Goal: Check status: Check status

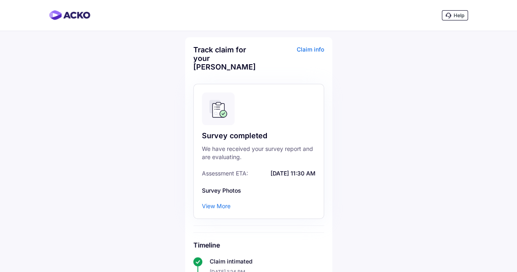
click at [306, 47] on div "Claim info" at bounding box center [292, 61] width 63 height 32
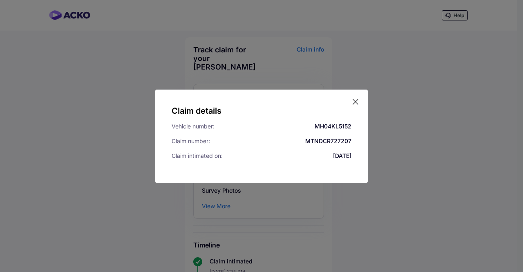
click at [356, 96] on div "Claim details Vehicle number: MH04KL5152 Claim number: MTNDCR727207 Claim intim…" at bounding box center [261, 135] width 212 height 93
click at [355, 101] on icon at bounding box center [355, 102] width 8 height 8
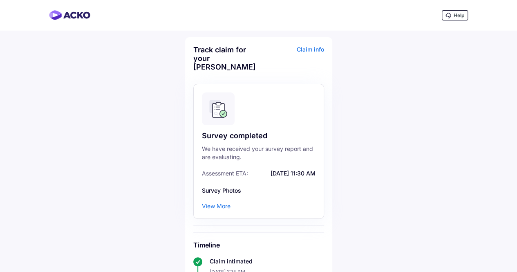
click at [313, 49] on div "Claim info" at bounding box center [292, 61] width 63 height 32
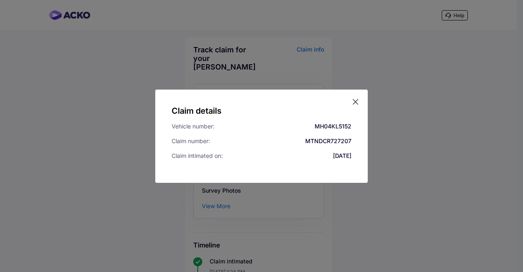
click at [355, 103] on icon at bounding box center [355, 102] width 8 height 8
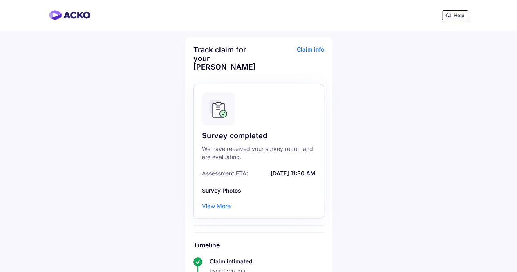
click at [221, 202] on div "View More" at bounding box center [216, 206] width 29 height 8
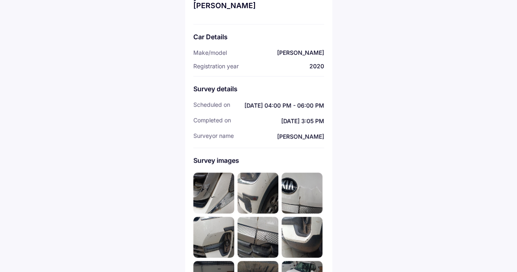
scroll to position [82, 0]
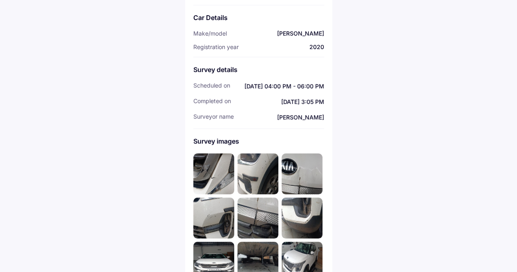
click at [222, 162] on img at bounding box center [213, 173] width 41 height 41
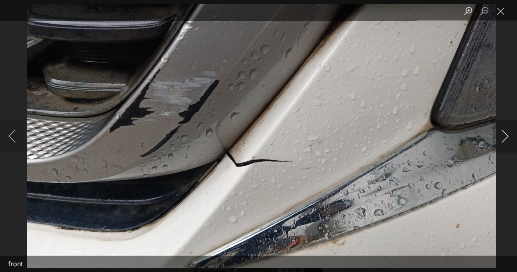
click at [506, 134] on button "Next image" at bounding box center [504, 136] width 25 height 33
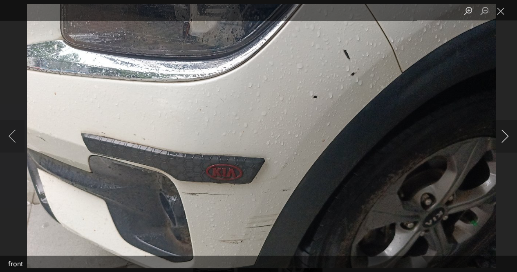
click at [507, 134] on button "Next image" at bounding box center [504, 136] width 25 height 33
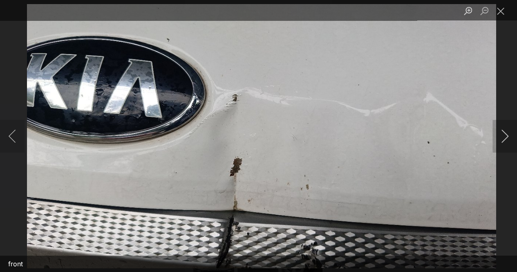
click at [507, 134] on button "Next image" at bounding box center [504, 136] width 25 height 33
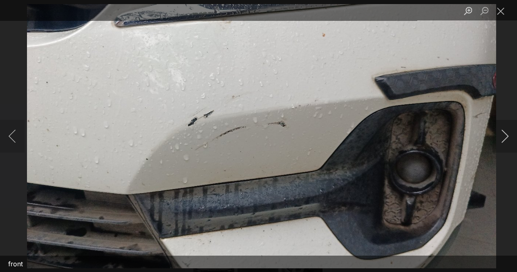
click at [505, 134] on button "Next image" at bounding box center [504, 136] width 25 height 33
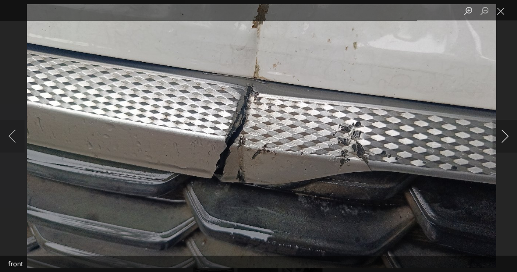
click at [505, 134] on button "Next image" at bounding box center [504, 136] width 25 height 33
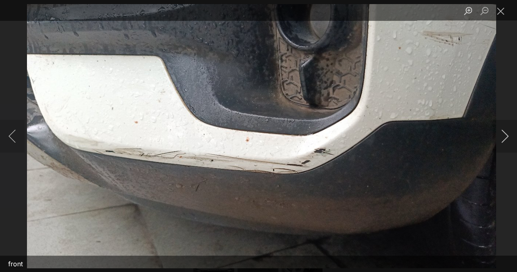
click at [505, 134] on button "Next image" at bounding box center [504, 136] width 25 height 33
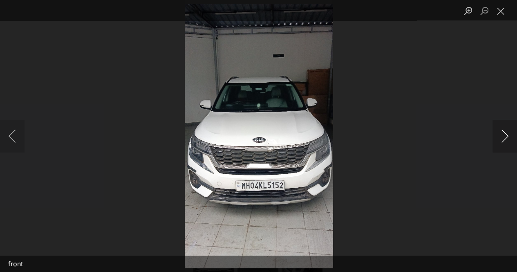
click at [505, 134] on button "Next image" at bounding box center [504, 136] width 25 height 33
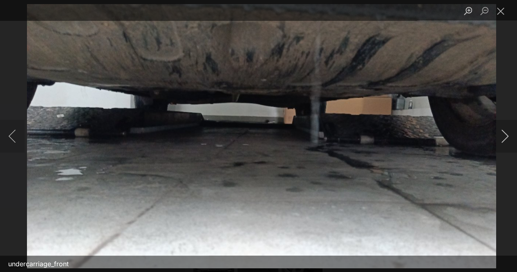
click at [506, 131] on button "Next image" at bounding box center [504, 136] width 25 height 33
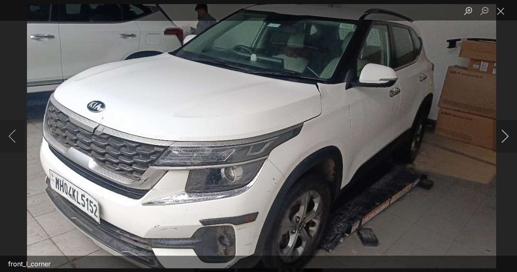
click at [505, 134] on button "Next image" at bounding box center [504, 136] width 25 height 33
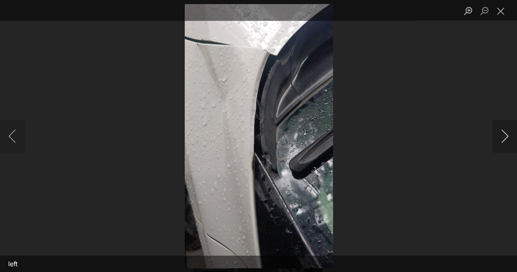
click at [505, 134] on button "Next image" at bounding box center [504, 136] width 25 height 33
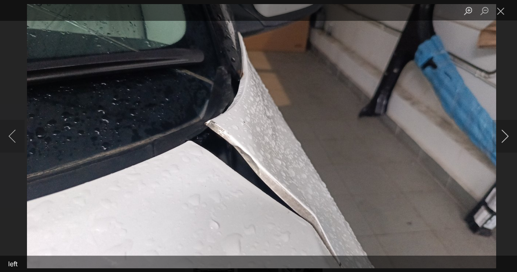
click at [505, 134] on button "Next image" at bounding box center [504, 136] width 25 height 33
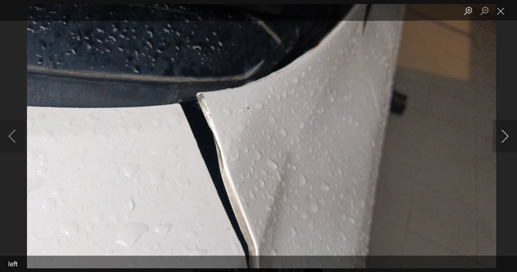
click at [505, 134] on button "Next image" at bounding box center [504, 136] width 25 height 33
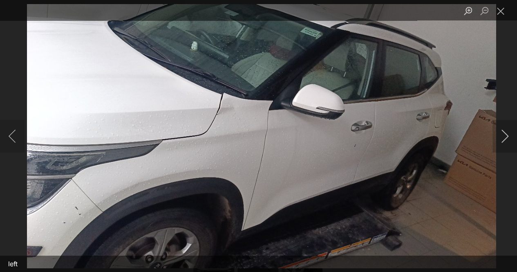
click at [505, 134] on button "Next image" at bounding box center [504, 136] width 25 height 33
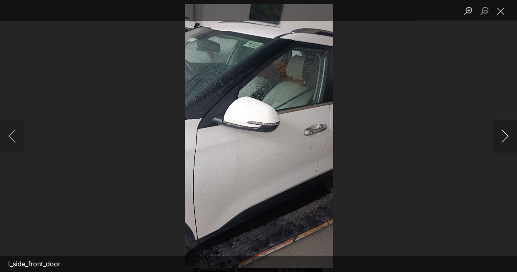
click at [505, 134] on button "Next image" at bounding box center [504, 136] width 25 height 33
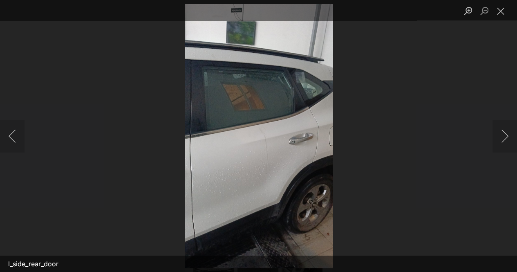
click at [279, 160] on img "Lightbox" at bounding box center [258, 135] width 148 height 263
click at [279, 128] on img "Lightbox" at bounding box center [258, 135] width 148 height 263
click at [504, 134] on button "Next image" at bounding box center [504, 136] width 25 height 33
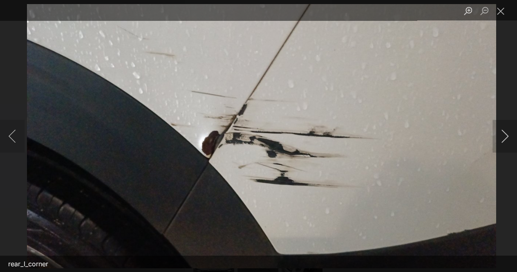
click at [504, 137] on button "Next image" at bounding box center [504, 136] width 25 height 33
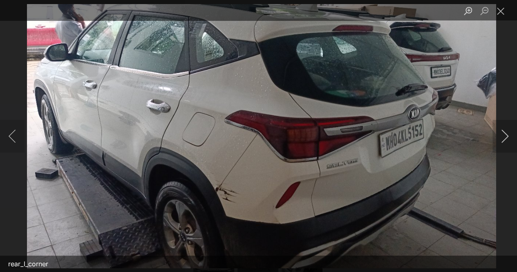
click at [504, 137] on button "Next image" at bounding box center [504, 136] width 25 height 33
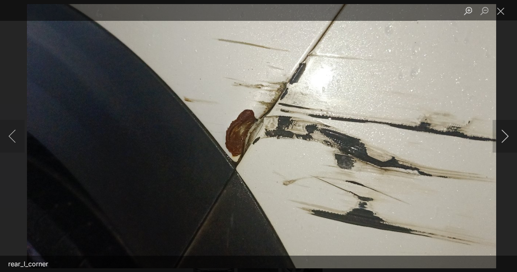
click at [504, 137] on button "Next image" at bounding box center [504, 136] width 25 height 33
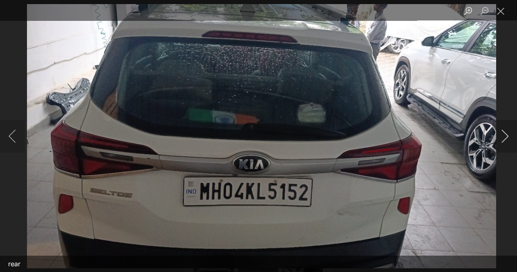
click at [504, 137] on button "Next image" at bounding box center [504, 136] width 25 height 33
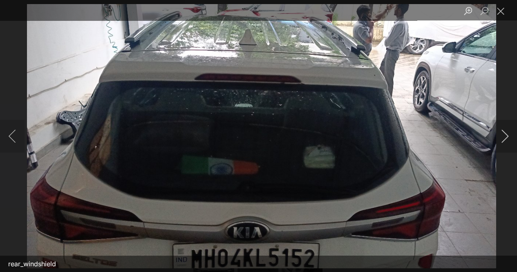
click at [504, 137] on button "Next image" at bounding box center [504, 136] width 25 height 33
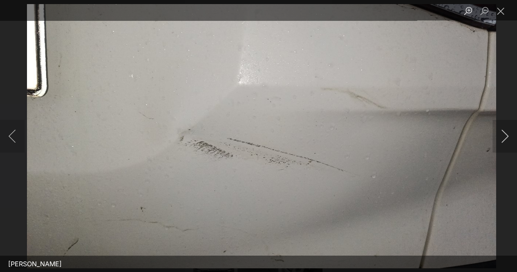
click at [504, 137] on button "Next image" at bounding box center [504, 136] width 25 height 33
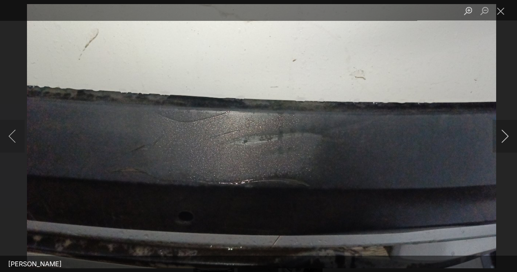
click at [504, 137] on button "Next image" at bounding box center [504, 136] width 25 height 33
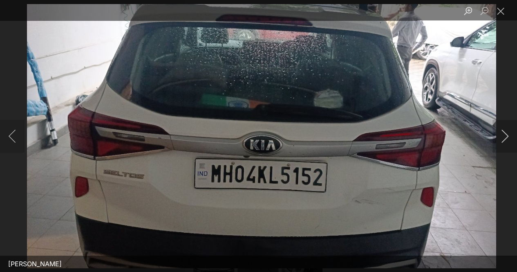
click at [504, 137] on button "Next image" at bounding box center [504, 136] width 25 height 33
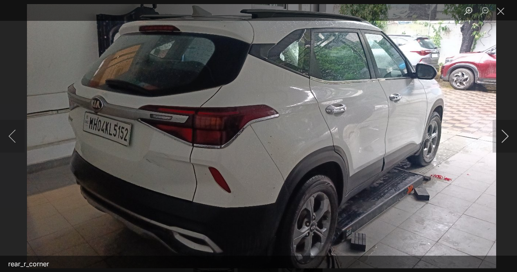
click at [504, 137] on button "Next image" at bounding box center [504, 136] width 25 height 33
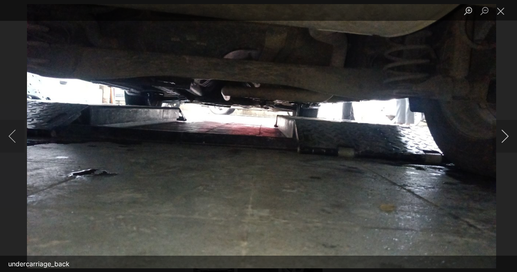
click at [504, 137] on button "Next image" at bounding box center [504, 136] width 25 height 33
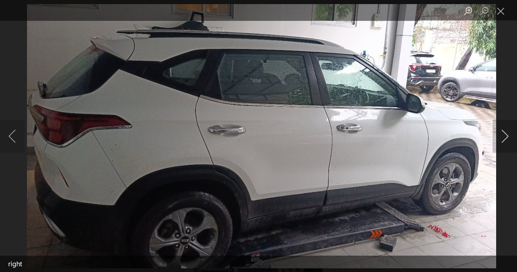
click at [504, 137] on button "Next image" at bounding box center [504, 136] width 25 height 33
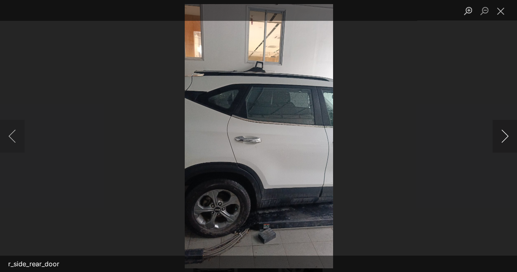
click at [504, 137] on button "Next image" at bounding box center [504, 136] width 25 height 33
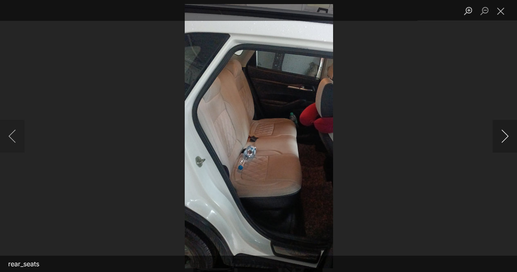
click at [504, 137] on button "Next image" at bounding box center [504, 136] width 25 height 33
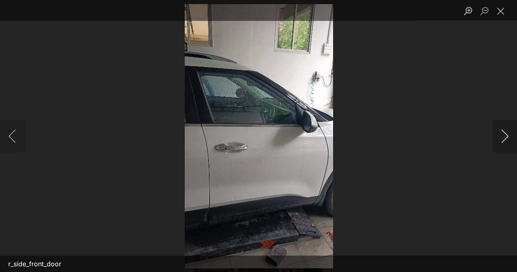
click at [504, 135] on button "Next image" at bounding box center [504, 136] width 25 height 33
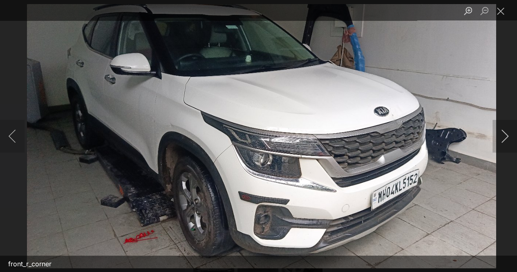
click at [504, 135] on button "Next image" at bounding box center [504, 136] width 25 height 33
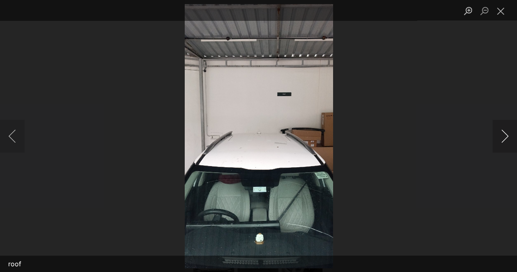
click at [504, 135] on button "Next image" at bounding box center [504, 136] width 25 height 33
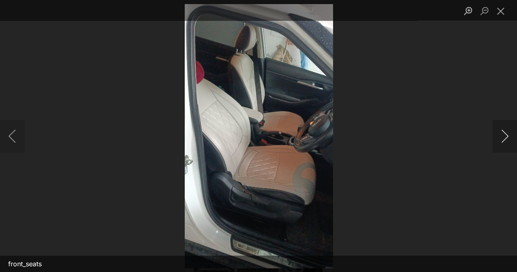
click at [504, 135] on button "Next image" at bounding box center [504, 136] width 25 height 33
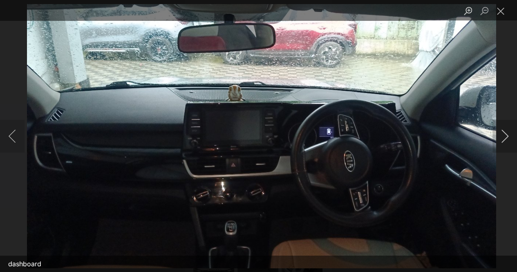
click at [504, 135] on button "Next image" at bounding box center [504, 136] width 25 height 33
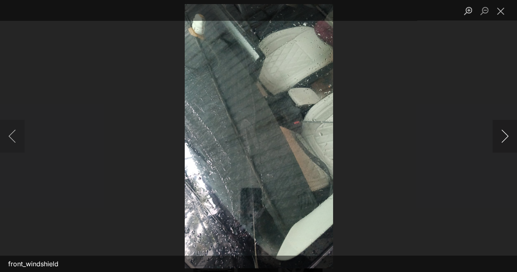
click at [504, 135] on button "Next image" at bounding box center [504, 136] width 25 height 33
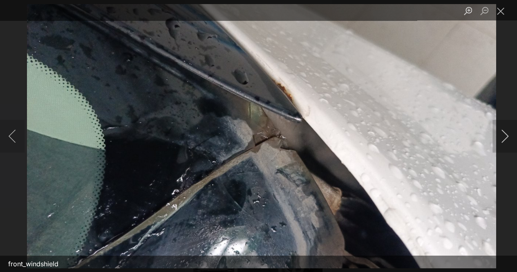
click at [504, 135] on button "Next image" at bounding box center [504, 136] width 25 height 33
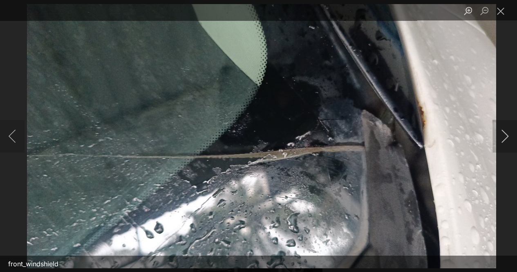
click at [504, 135] on button "Next image" at bounding box center [504, 136] width 25 height 33
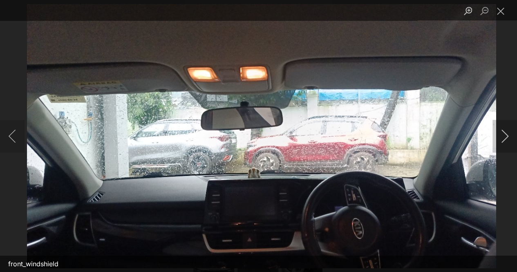
click at [504, 135] on button "Next image" at bounding box center [504, 136] width 25 height 33
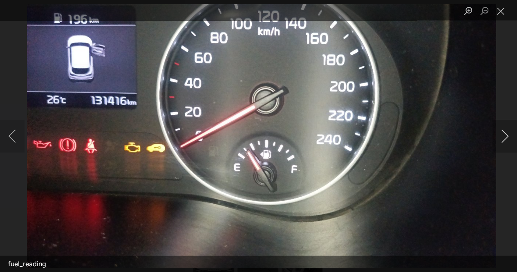
click at [504, 135] on button "Next image" at bounding box center [504, 136] width 25 height 33
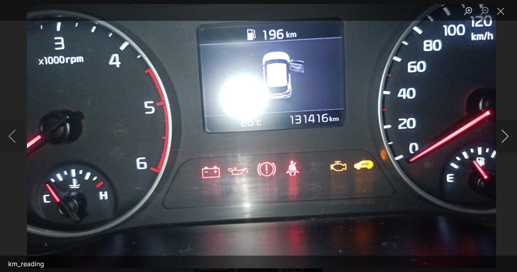
click at [504, 135] on button "Next image" at bounding box center [504, 136] width 25 height 33
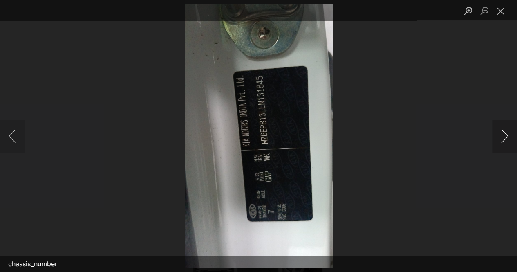
click at [504, 135] on button "Next image" at bounding box center [504, 136] width 25 height 33
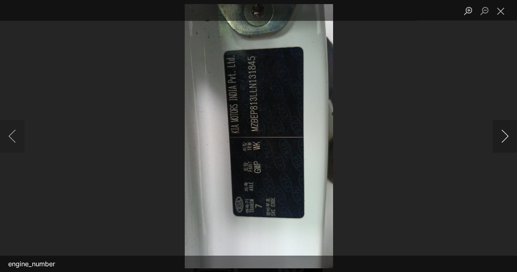
click at [504, 135] on button "Next image" at bounding box center [504, 136] width 25 height 33
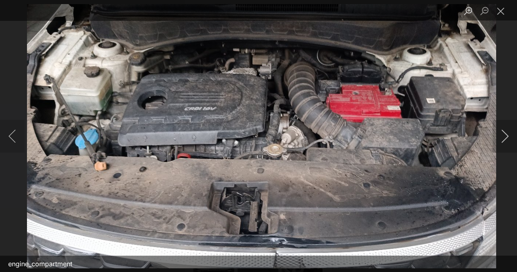
click at [504, 135] on button "Next image" at bounding box center [504, 136] width 25 height 33
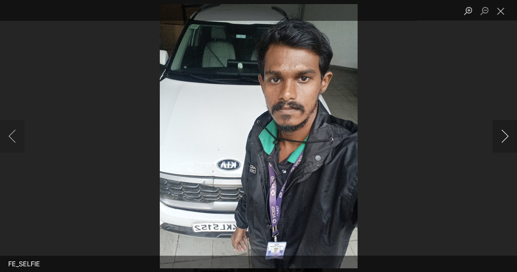
click at [504, 135] on button "Next image" at bounding box center [504, 136] width 25 height 33
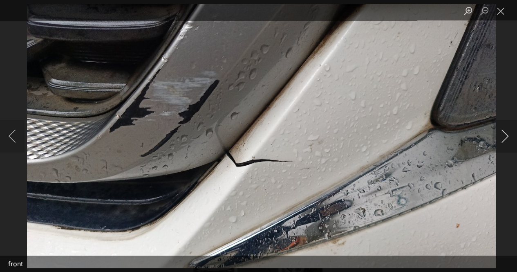
click at [504, 135] on button "Next image" at bounding box center [504, 136] width 25 height 33
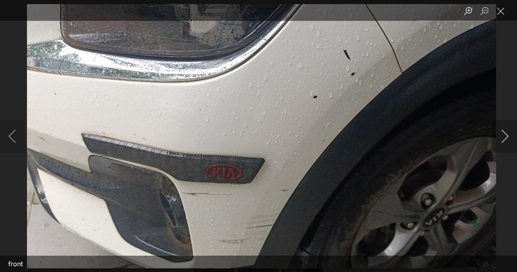
click at [504, 135] on button "Next image" at bounding box center [504, 136] width 25 height 33
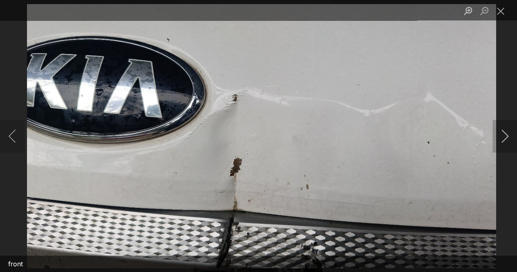
click at [504, 135] on button "Next image" at bounding box center [504, 136] width 25 height 33
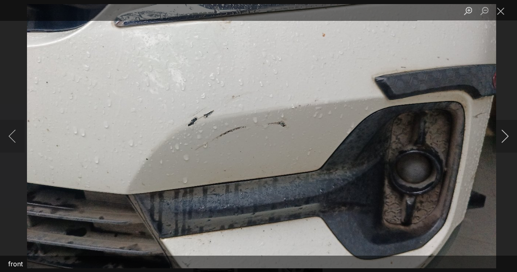
click at [504, 135] on button "Next image" at bounding box center [504, 136] width 25 height 33
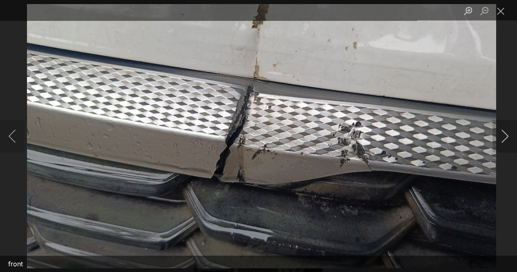
click at [504, 135] on button "Next image" at bounding box center [504, 136] width 25 height 33
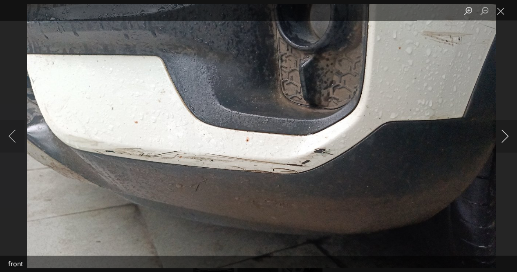
click at [504, 135] on button "Next image" at bounding box center [504, 136] width 25 height 33
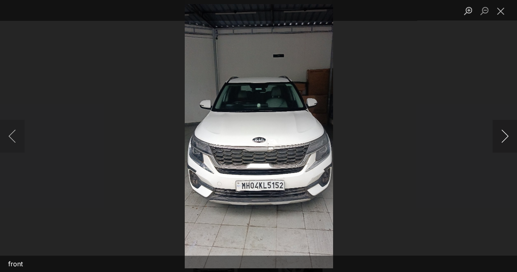
click at [504, 135] on button "Next image" at bounding box center [504, 136] width 25 height 33
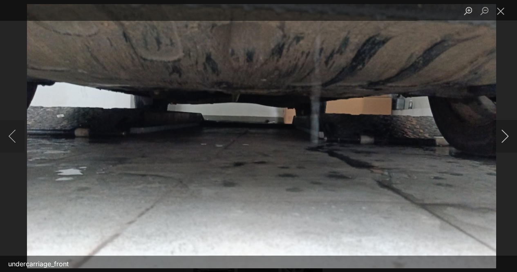
click at [504, 134] on button "Next image" at bounding box center [504, 136] width 25 height 33
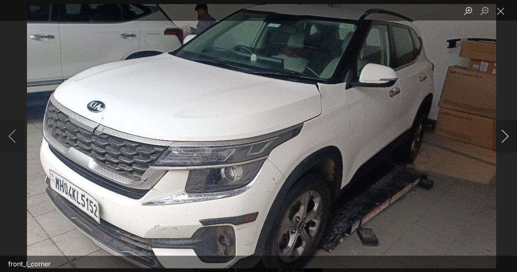
click at [504, 134] on button "Next image" at bounding box center [504, 136] width 25 height 33
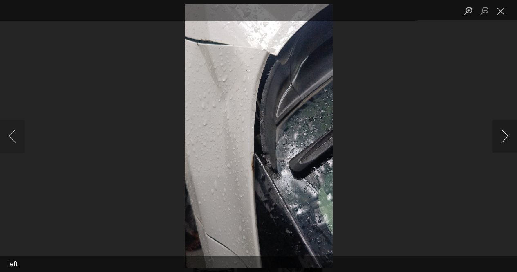
click at [504, 134] on button "Next image" at bounding box center [504, 136] width 25 height 33
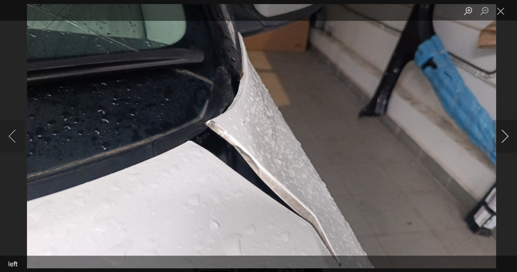
click at [504, 134] on button "Next image" at bounding box center [504, 136] width 25 height 33
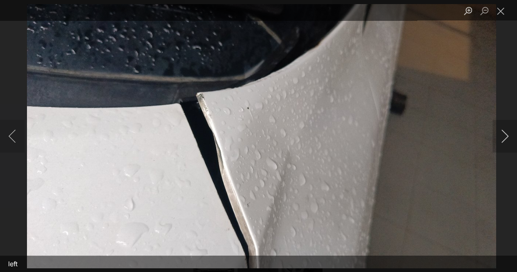
click at [504, 134] on button "Next image" at bounding box center [504, 136] width 25 height 33
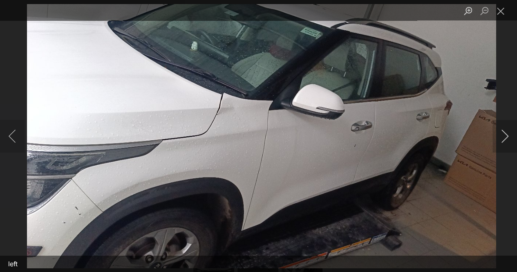
click at [504, 134] on button "Next image" at bounding box center [504, 136] width 25 height 33
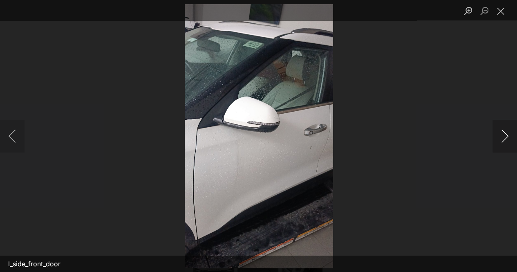
click at [504, 134] on button "Next image" at bounding box center [504, 136] width 25 height 33
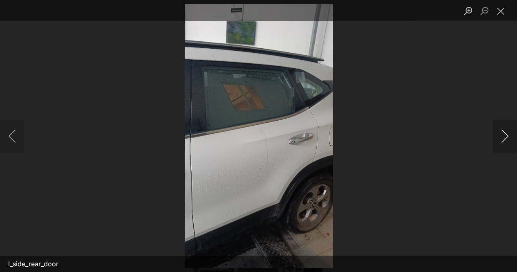
click at [504, 134] on button "Next image" at bounding box center [504, 136] width 25 height 33
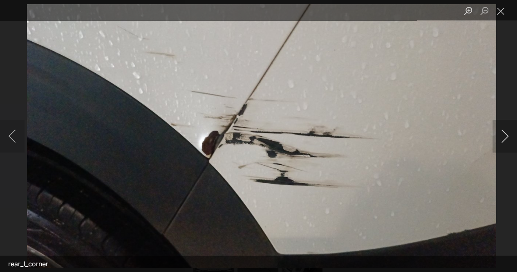
click at [504, 134] on button "Next image" at bounding box center [504, 136] width 25 height 33
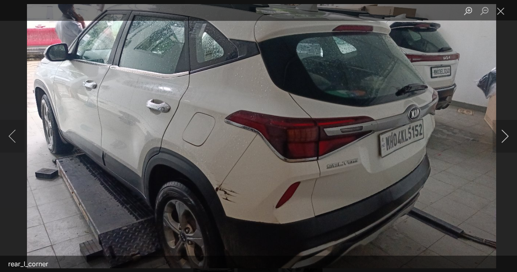
click at [504, 134] on button "Next image" at bounding box center [504, 136] width 25 height 33
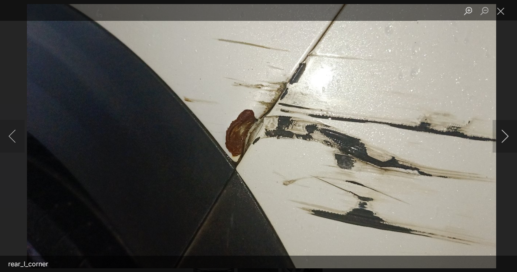
click at [504, 134] on button "Next image" at bounding box center [504, 136] width 25 height 33
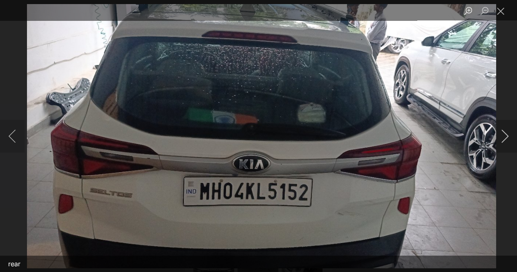
click at [504, 134] on button "Next image" at bounding box center [504, 136] width 25 height 33
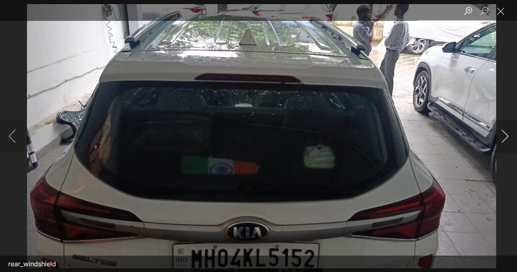
click at [505, 134] on button "Next image" at bounding box center [504, 136] width 25 height 33
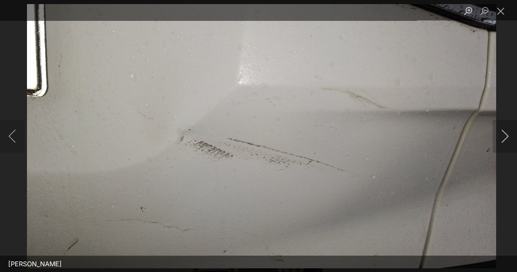
click at [505, 134] on button "Next image" at bounding box center [504, 136] width 25 height 33
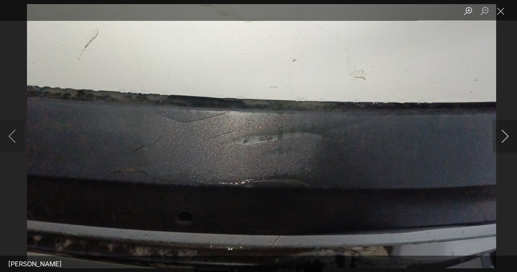
click at [505, 134] on button "Next image" at bounding box center [504, 136] width 25 height 33
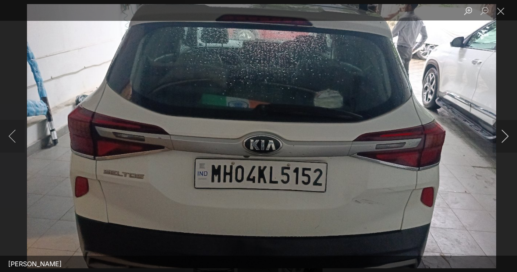
click at [505, 134] on button "Next image" at bounding box center [504, 136] width 25 height 33
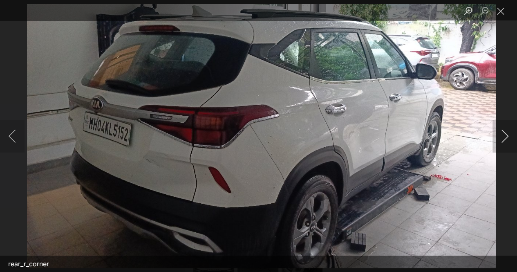
click at [505, 134] on button "Next image" at bounding box center [504, 136] width 25 height 33
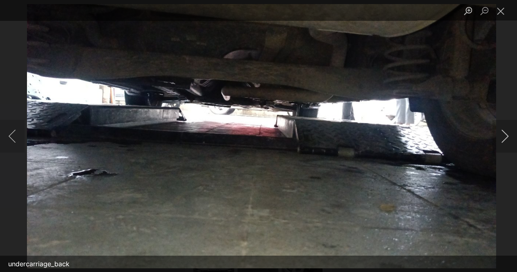
click at [505, 134] on button "Next image" at bounding box center [504, 136] width 25 height 33
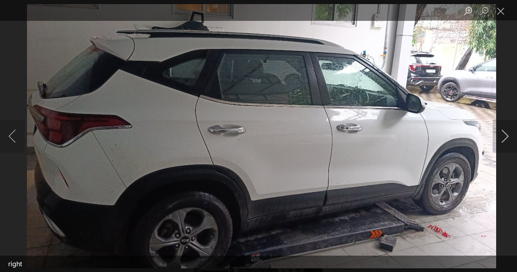
click at [505, 134] on button "Next image" at bounding box center [504, 136] width 25 height 33
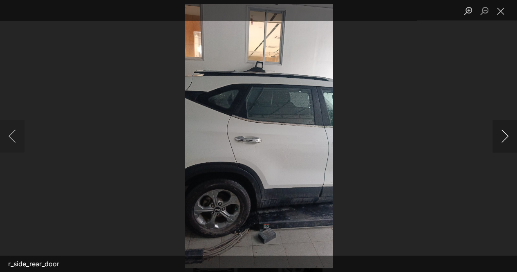
click at [505, 134] on button "Next image" at bounding box center [504, 136] width 25 height 33
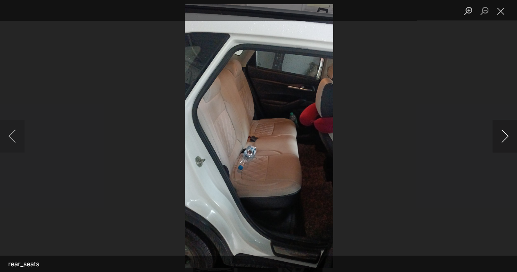
click at [505, 134] on button "Next image" at bounding box center [504, 136] width 25 height 33
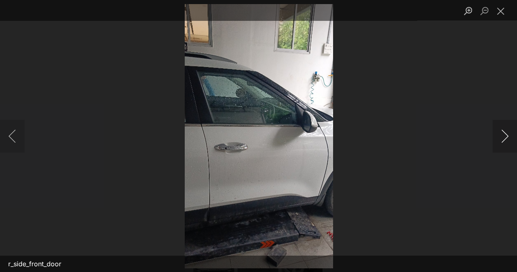
click at [506, 136] on button "Next image" at bounding box center [504, 136] width 25 height 33
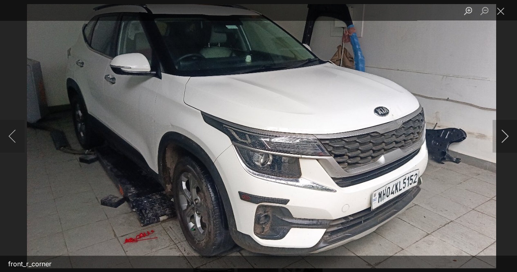
click at [506, 136] on button "Next image" at bounding box center [504, 136] width 25 height 33
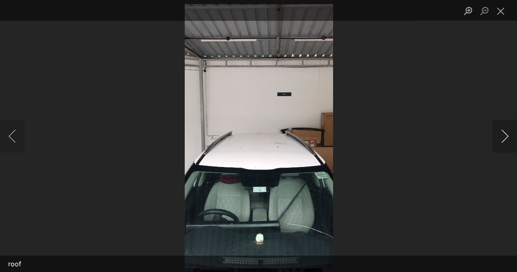
click at [506, 136] on button "Next image" at bounding box center [504, 136] width 25 height 33
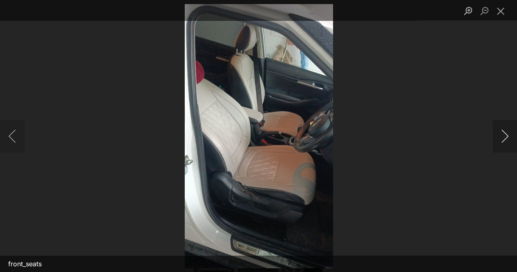
click at [506, 136] on button "Next image" at bounding box center [504, 136] width 25 height 33
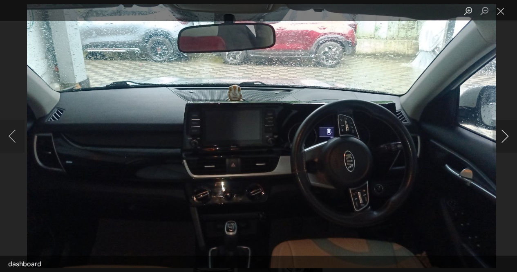
click at [506, 136] on button "Next image" at bounding box center [504, 136] width 25 height 33
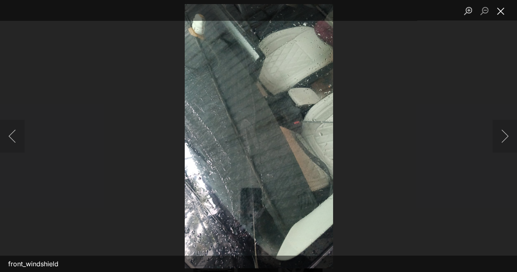
click at [500, 10] on button "Close lightbox" at bounding box center [500, 11] width 16 height 14
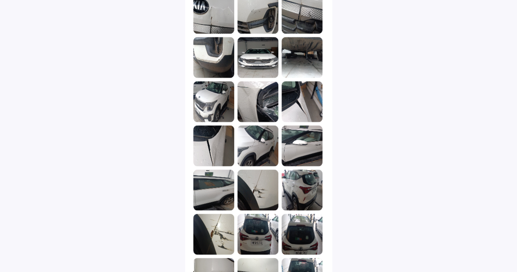
scroll to position [789, 0]
